Goal: Navigation & Orientation: Find specific page/section

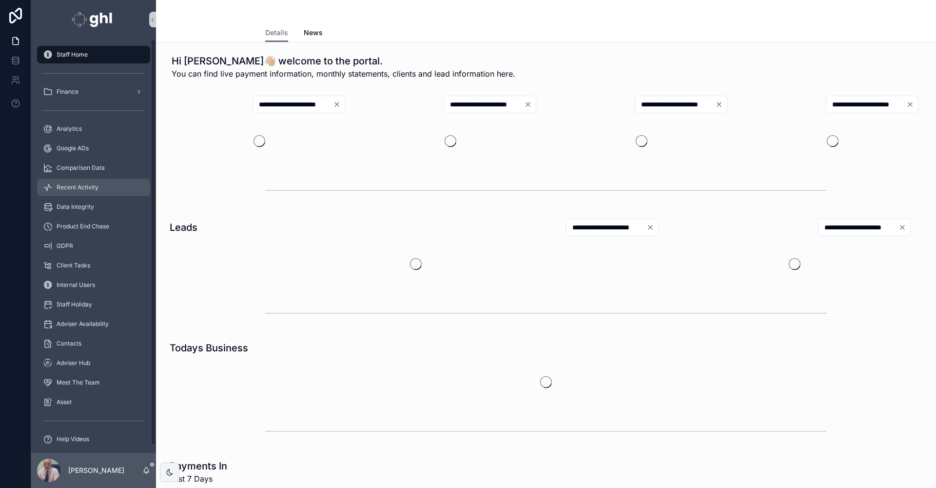
click at [89, 184] on span "Recent Activity" at bounding box center [78, 187] width 42 height 8
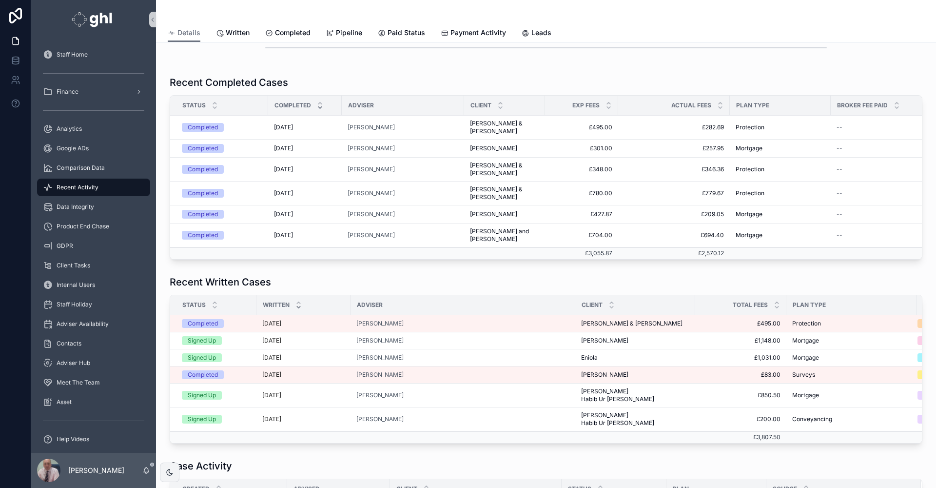
scroll to position [166, 0]
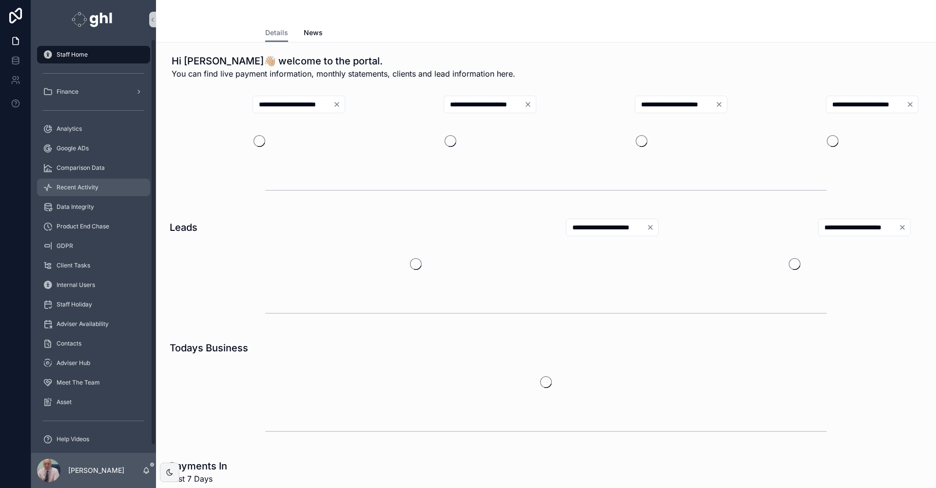
click at [95, 185] on span "Recent Activity" at bounding box center [78, 187] width 42 height 8
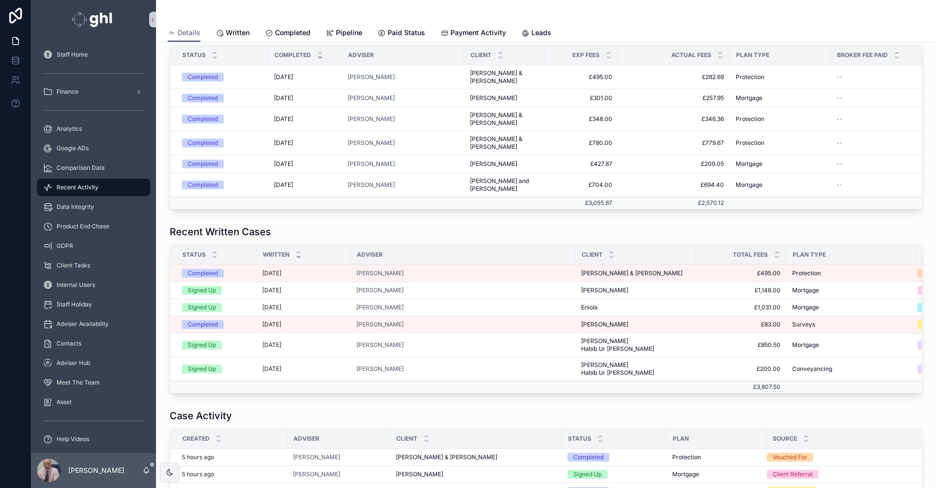
scroll to position [240, 0]
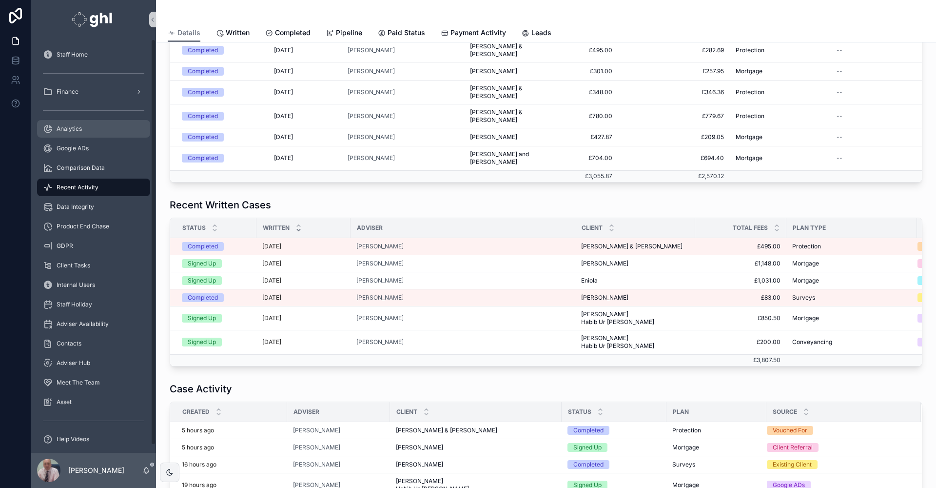
click at [58, 127] on span "Analytics" at bounding box center [69, 129] width 25 height 8
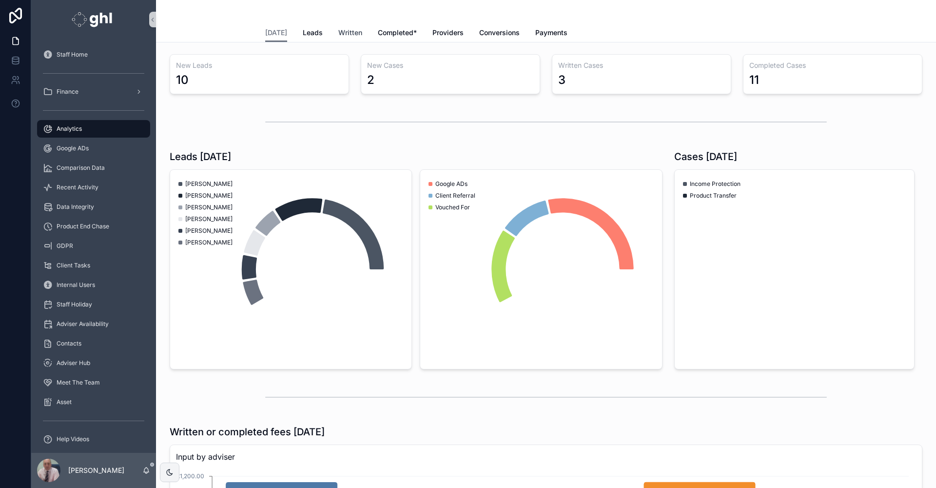
click at [341, 29] on span "Written" at bounding box center [350, 33] width 24 height 10
